Goal: Information Seeking & Learning: Learn about a topic

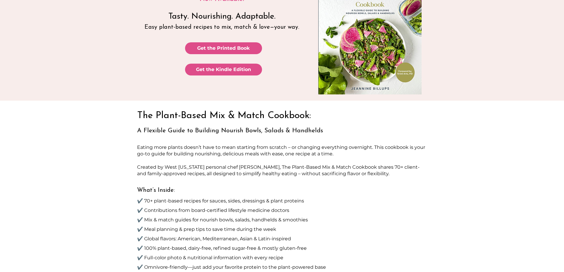
scroll to position [30, 0]
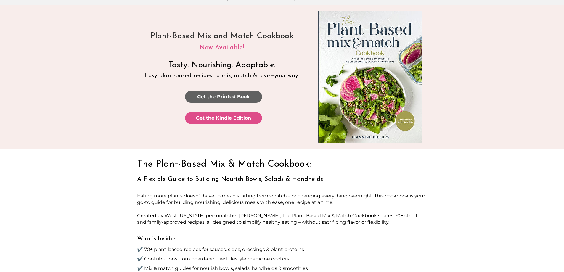
click at [210, 99] on span "Get the Printed Book" at bounding box center [223, 97] width 53 height 7
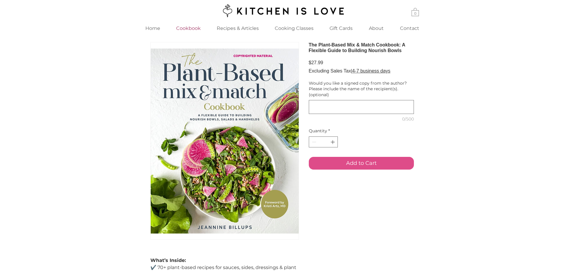
click at [192, 28] on p "Cookbook" at bounding box center [188, 28] width 31 height 13
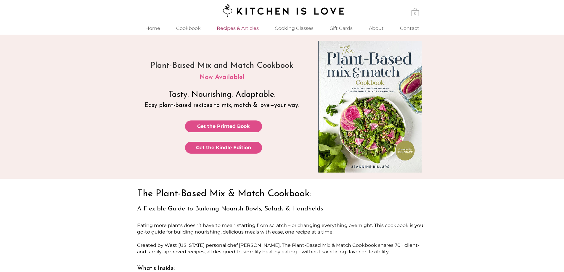
click at [227, 28] on p "Recipes & Articles" at bounding box center [238, 28] width 48 height 13
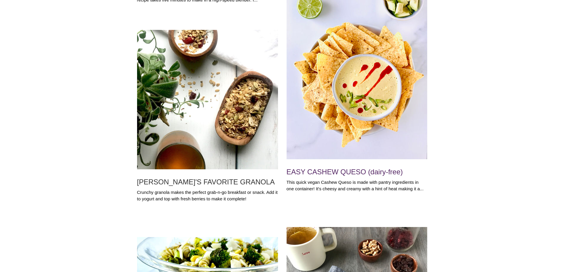
scroll to position [2252, 0]
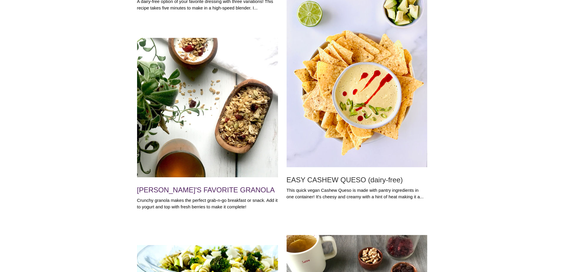
click at [219, 189] on h2 "[PERSON_NAME]'S FAVORITE GRANOLA" at bounding box center [207, 190] width 141 height 8
click at [217, 189] on h2 "[PERSON_NAME]'S FAVORITE GRANOLA" at bounding box center [207, 190] width 141 height 8
click at [216, 190] on h2 "[PERSON_NAME]'S FAVORITE GRANOLA" at bounding box center [207, 190] width 141 height 8
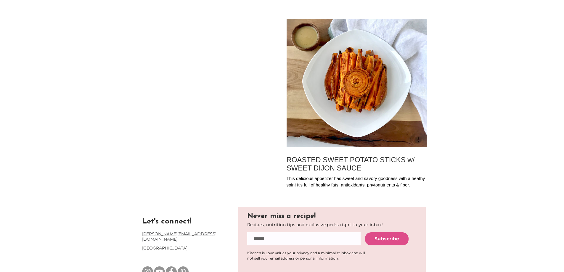
scroll to position [7290, 0]
